Goal: Information Seeking & Learning: Learn about a topic

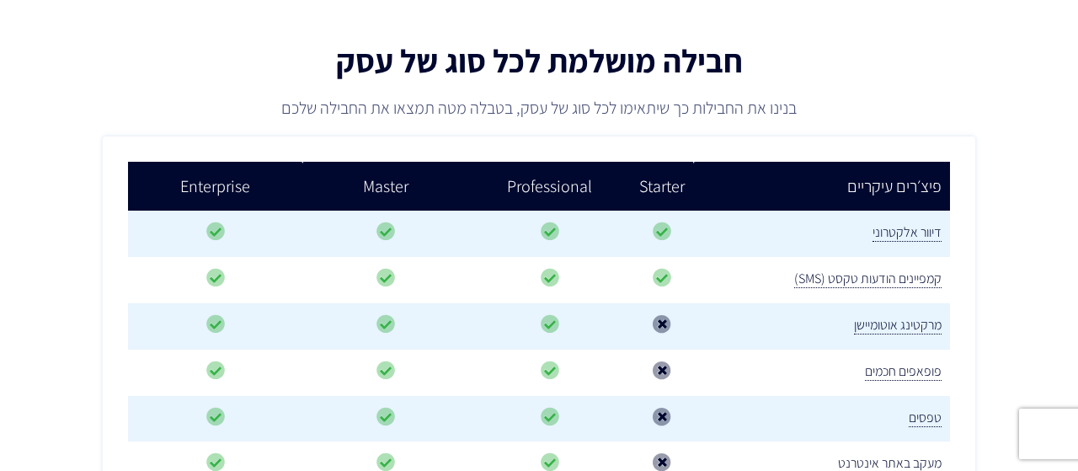
scroll to position [273, 0]
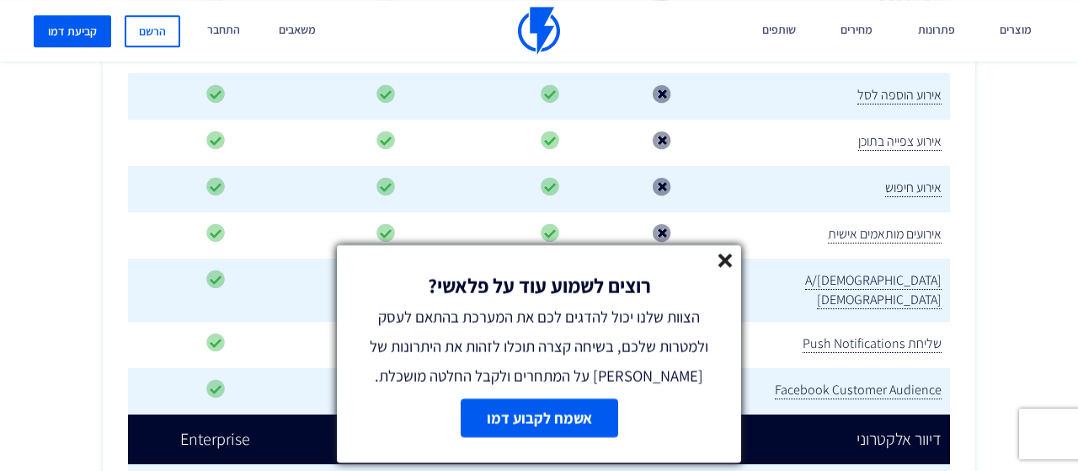
scroll to position [1182, 0]
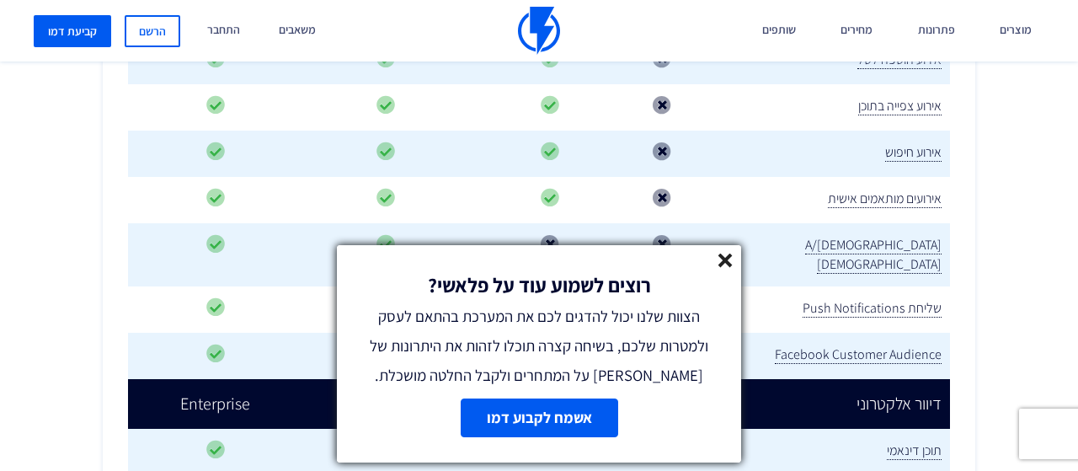
click at [732, 256] on div "רוצים לשמוע עוד על פלאשי? הצוות שלנו יכול להדגים לכם את המערכת בהתאם לעסק ולמטר…" at bounding box center [539, 317] width 404 height 145
click at [721, 254] on icon at bounding box center [725, 260] width 14 height 14
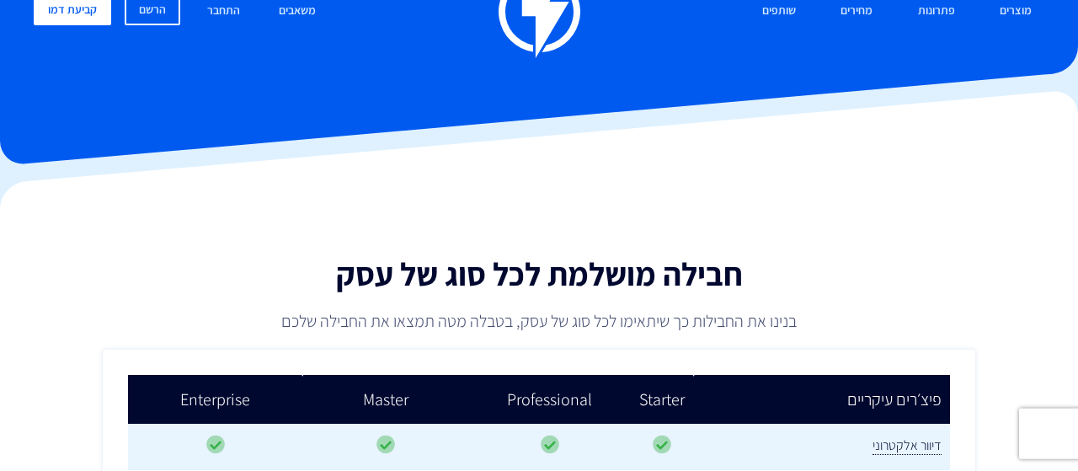
scroll to position [0, 0]
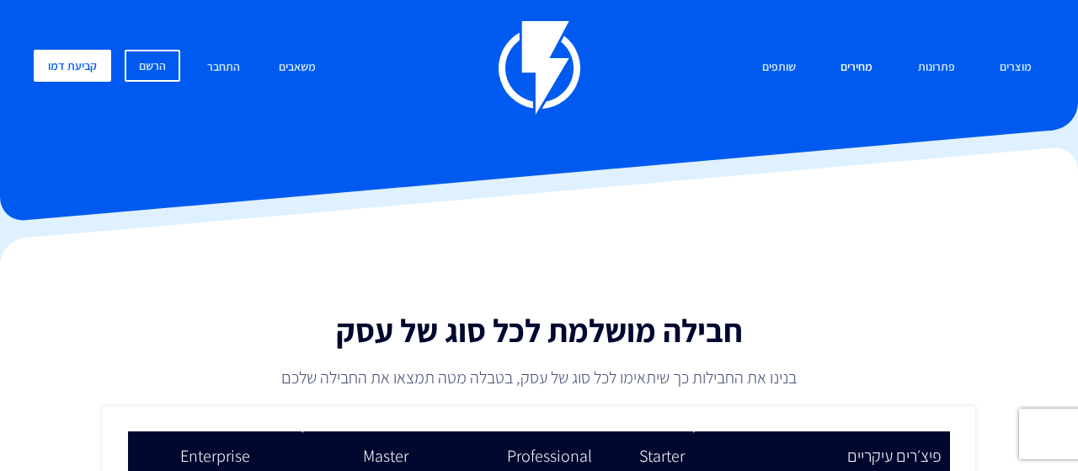
click at [859, 70] on link "מחירים" at bounding box center [856, 68] width 57 height 36
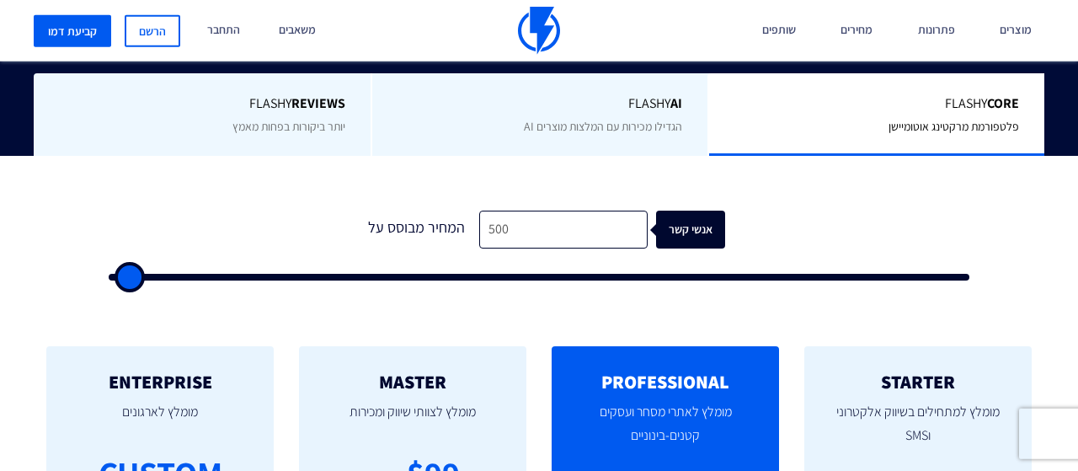
scroll to position [455, 0]
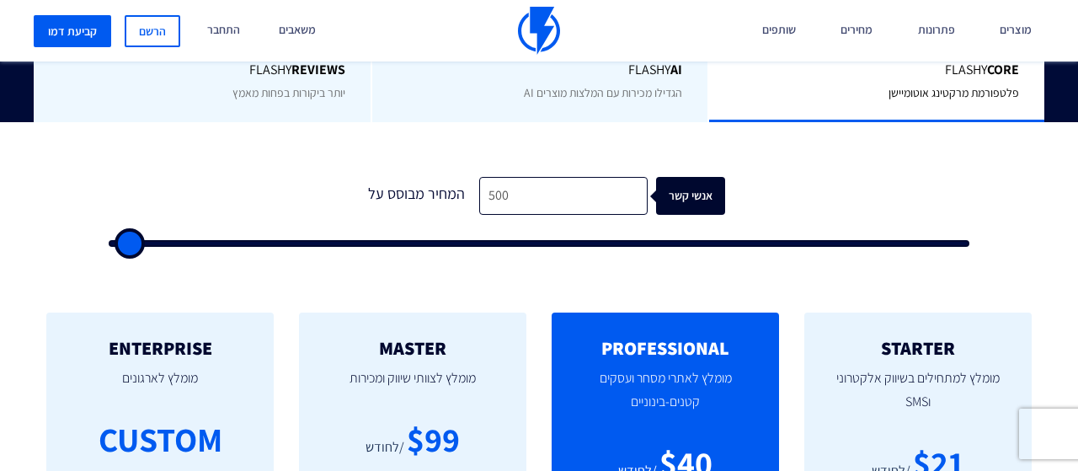
type input "500"
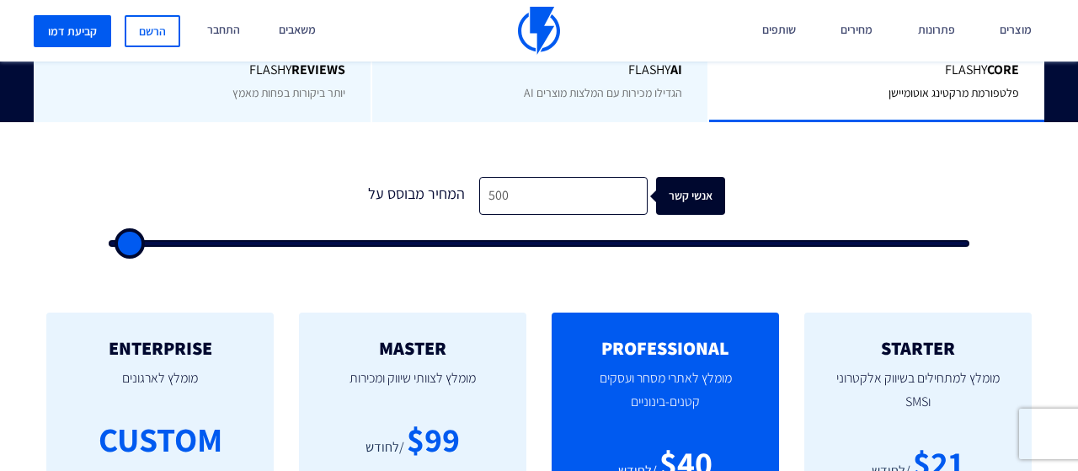
type input "500"
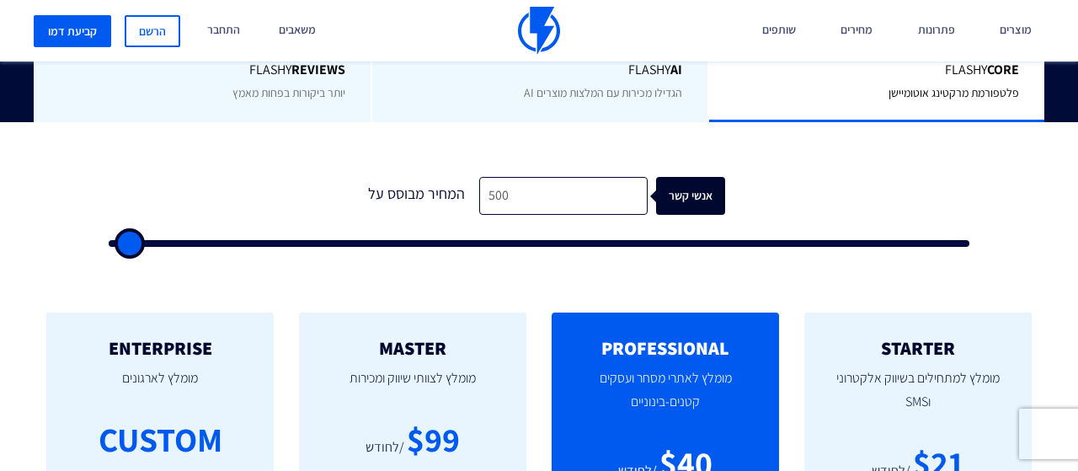
type input "1,000"
type input "1000"
type input "1,500"
type input "1500"
type input "2,000"
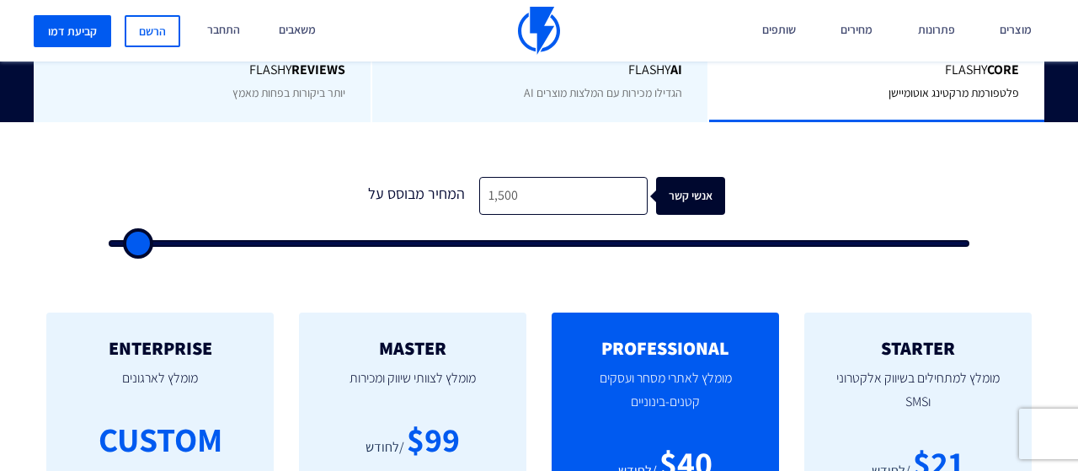
type input "2000"
type input "2,500"
type input "2500"
type input "3,000"
type input "3000"
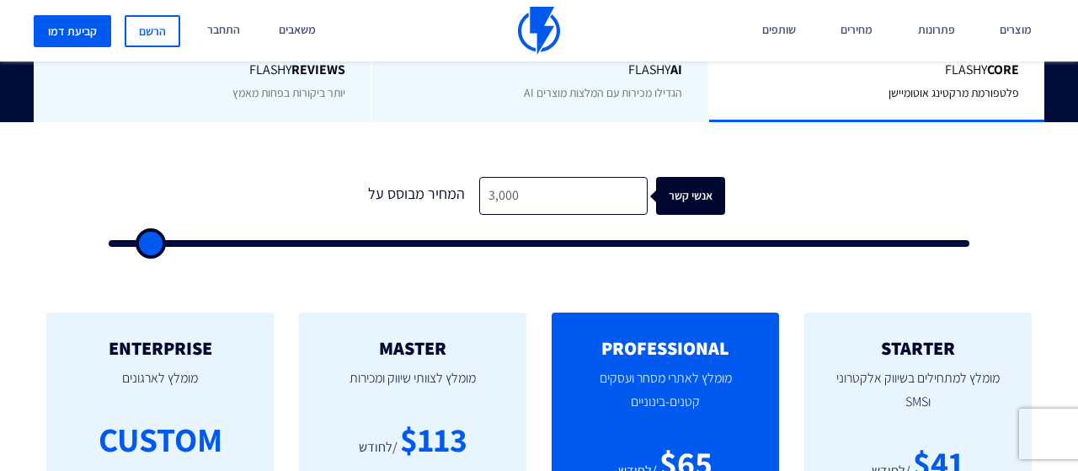
type input "3,500"
type input "3500"
type input "4,000"
type input "4000"
type input "4,500"
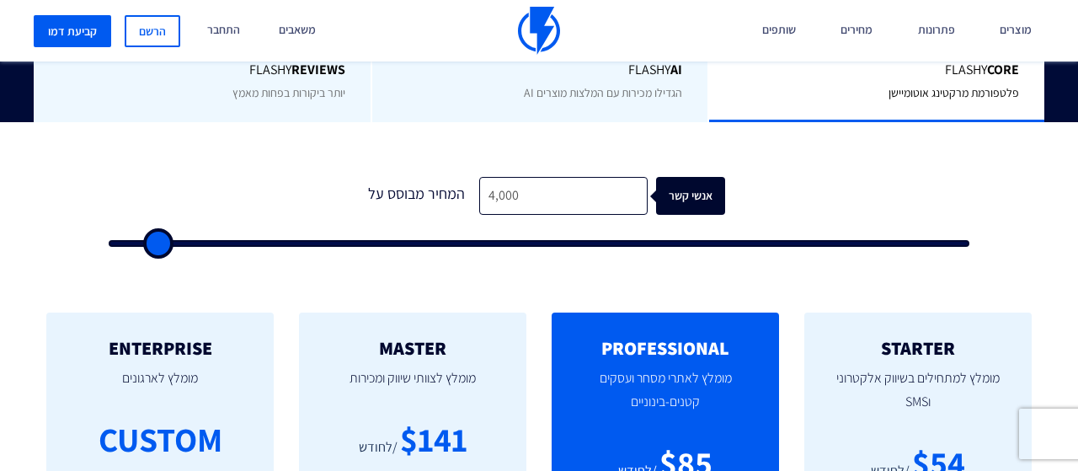
type input "4500"
type input "5,000"
type input "5000"
type input "5,500"
type input "5500"
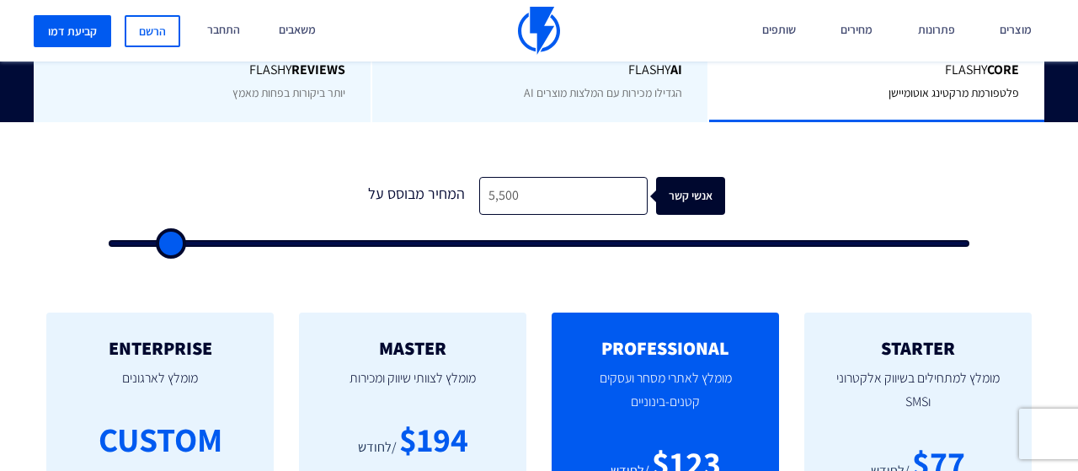
type input "6,000"
type input "6000"
type input "6,500"
type input "6500"
type input "7,000"
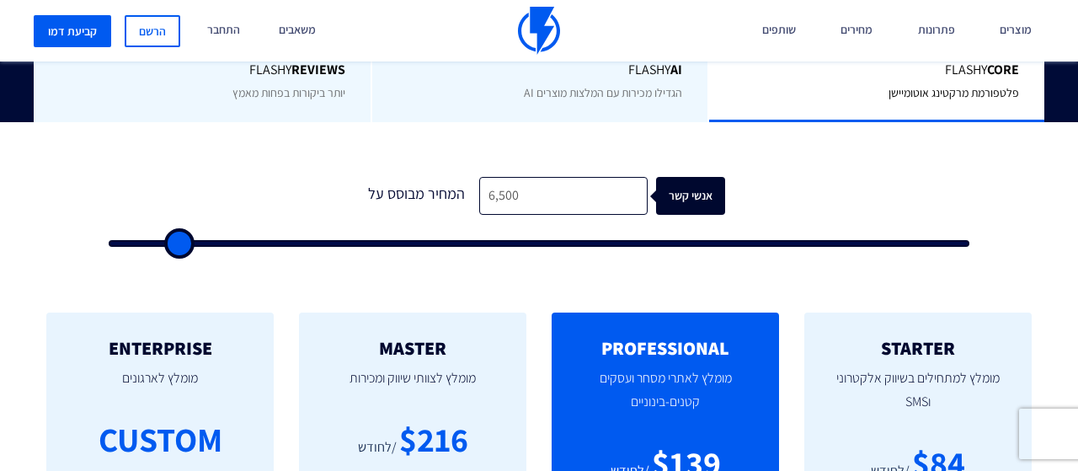
type input "7000"
type input "7,500"
type input "7500"
type input "8,000"
type input "8000"
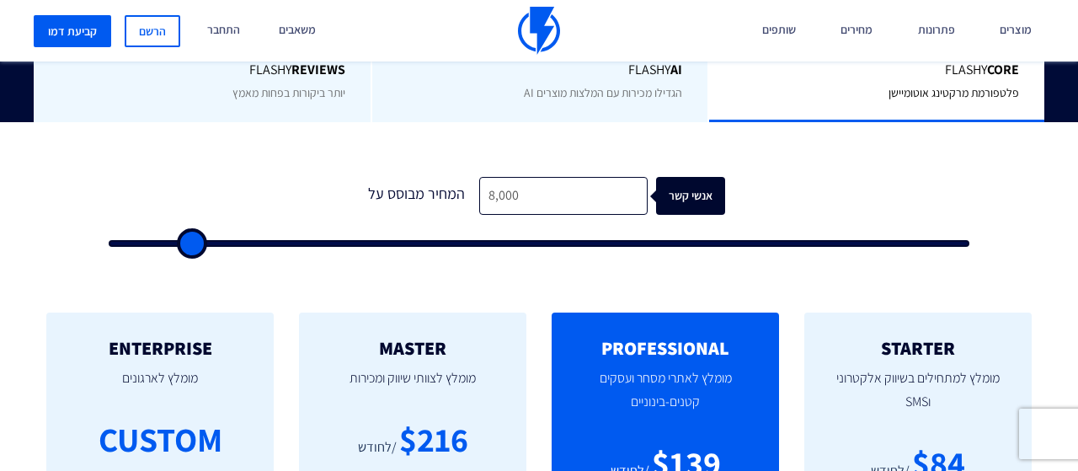
type input "8,500"
type input "8500"
type input "9,000"
type input "9000"
type input "9,500"
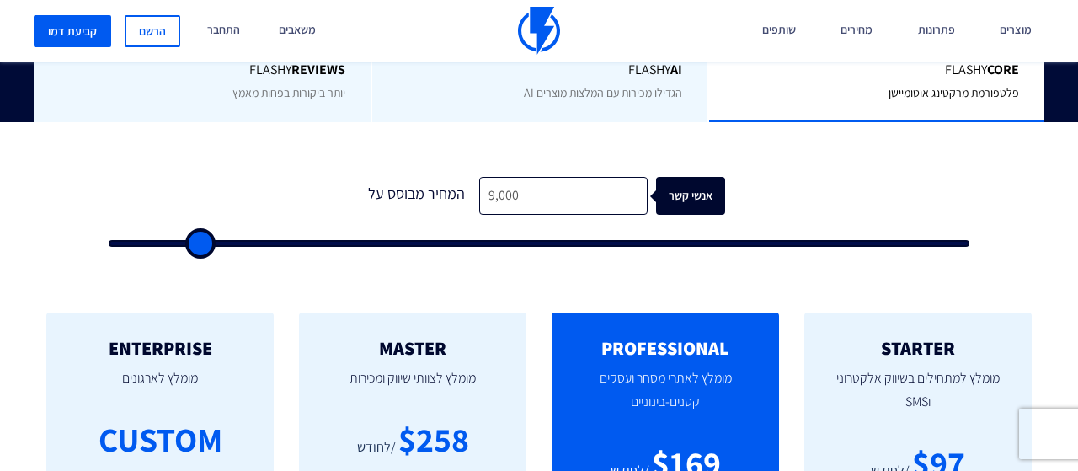
type input "9500"
type input "10,000"
drag, startPoint x: 127, startPoint y: 242, endPoint x: 209, endPoint y: 246, distance: 81.8
type input "10000"
click at [209, 246] on input "range" at bounding box center [539, 243] width 860 height 7
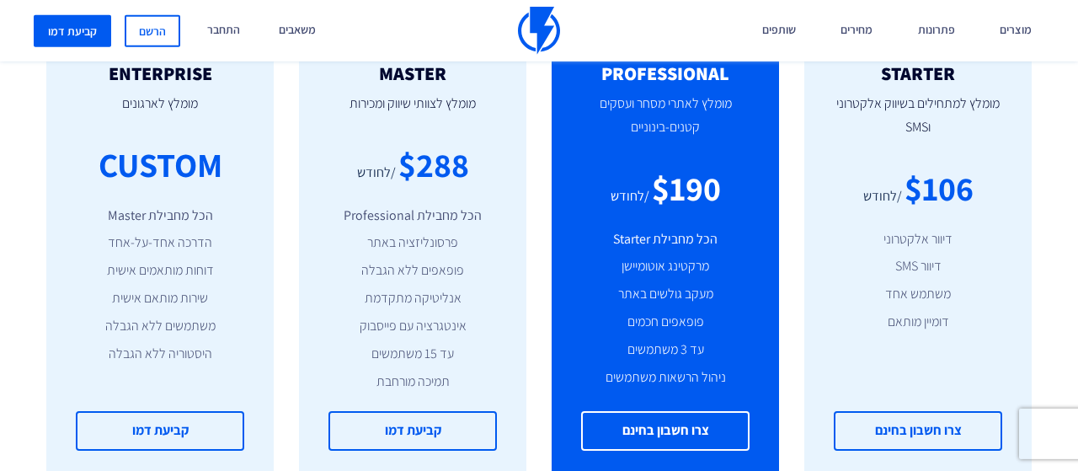
scroll to position [818, 0]
